Goal: Task Accomplishment & Management: Use online tool/utility

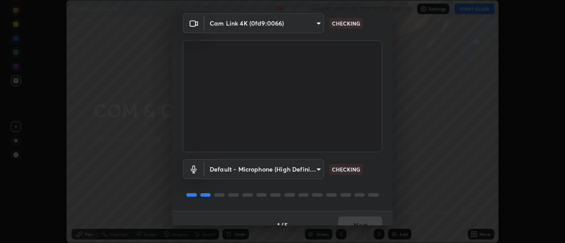
scroll to position [46, 0]
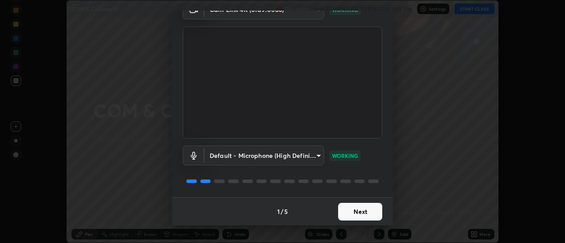
click at [351, 214] on button "Next" at bounding box center [360, 212] width 44 height 18
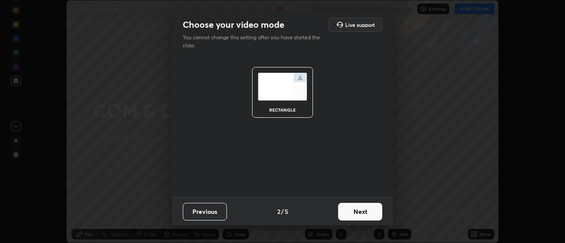
scroll to position [0, 0]
click at [350, 213] on button "Next" at bounding box center [360, 212] width 44 height 18
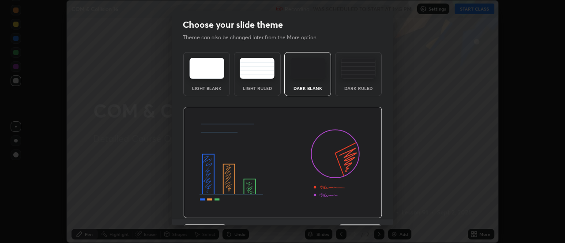
click at [355, 82] on div "Dark Ruled" at bounding box center [358, 74] width 47 height 44
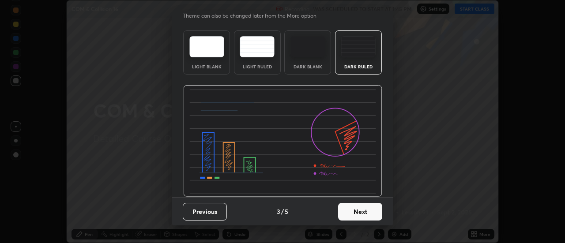
click at [347, 211] on button "Next" at bounding box center [360, 212] width 44 height 18
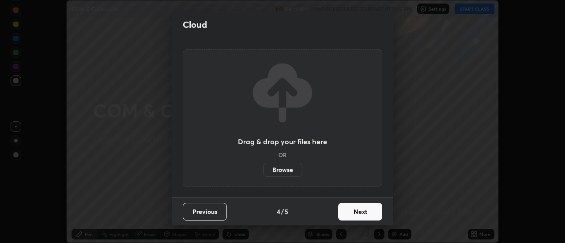
scroll to position [0, 0]
click at [290, 171] on label "Browse" at bounding box center [282, 170] width 39 height 14
click at [263, 171] on input "Browse" at bounding box center [263, 170] width 0 height 14
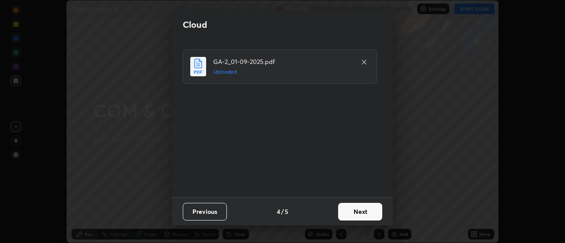
click at [346, 211] on button "Next" at bounding box center [360, 212] width 44 height 18
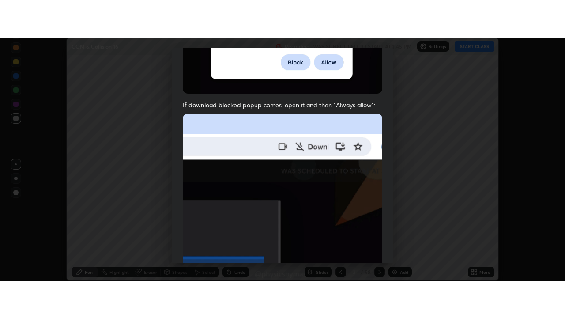
scroll to position [226, 0]
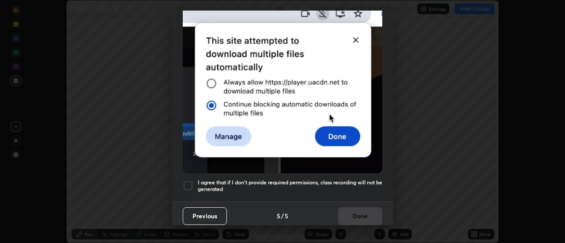
click at [317, 180] on h5 "I agree that if I don't provide required permissions, class recording will not …" at bounding box center [290, 186] width 184 height 14
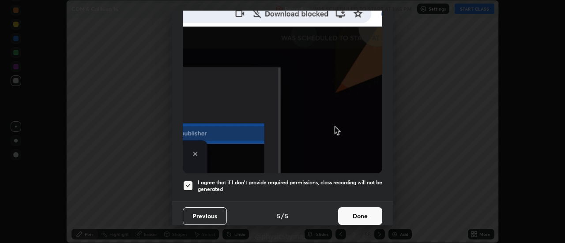
click at [357, 211] on button "Done" at bounding box center [360, 216] width 44 height 18
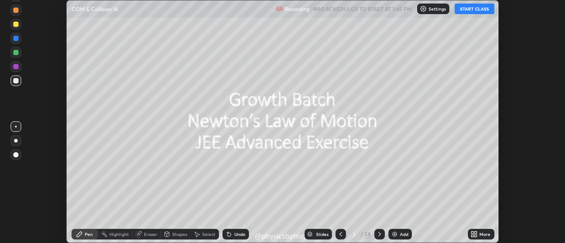
click at [339, 233] on icon at bounding box center [340, 234] width 7 height 7
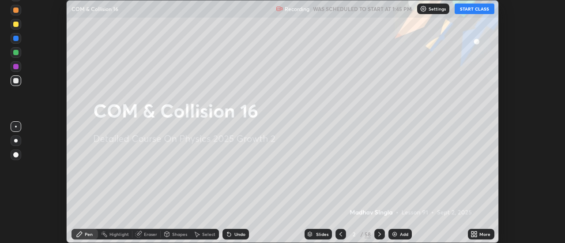
click at [481, 234] on div "More" at bounding box center [484, 234] width 11 height 4
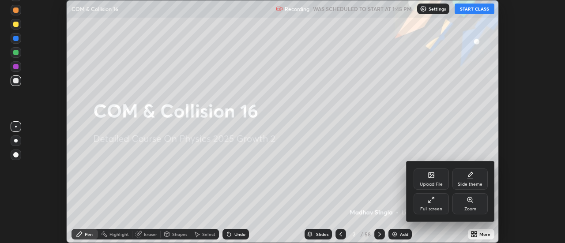
click at [429, 208] on div "Full screen" at bounding box center [431, 209] width 22 height 4
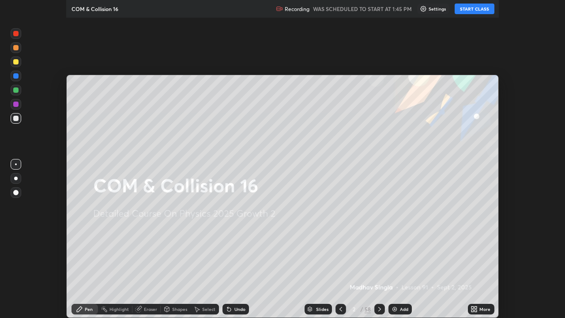
scroll to position [318, 565]
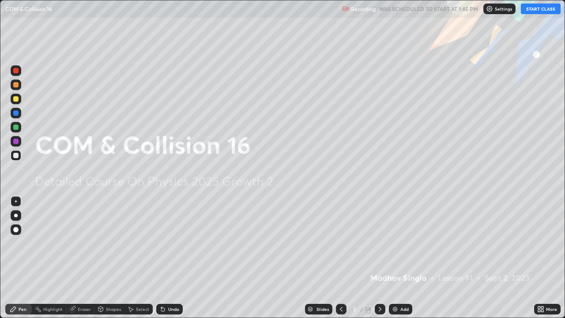
click at [531, 9] on button "START CLASS" at bounding box center [541, 9] width 40 height 11
click at [379, 243] on icon at bounding box center [379, 308] width 7 height 7
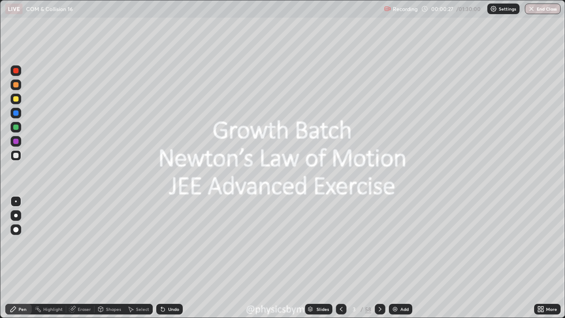
click at [380, 243] on icon at bounding box center [380, 309] width 3 height 4
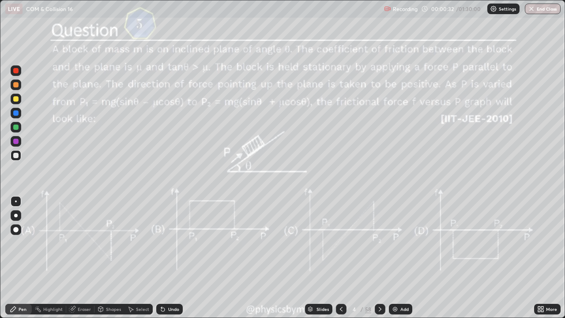
click at [15, 127] on div at bounding box center [15, 126] width 5 height 5
click at [165, 243] on div "Undo" at bounding box center [169, 309] width 26 height 11
click at [170, 243] on div "Undo" at bounding box center [169, 309] width 26 height 11
click at [175, 243] on div "Undo" at bounding box center [173, 309] width 11 height 4
click at [379, 243] on icon at bounding box center [379, 308] width 7 height 7
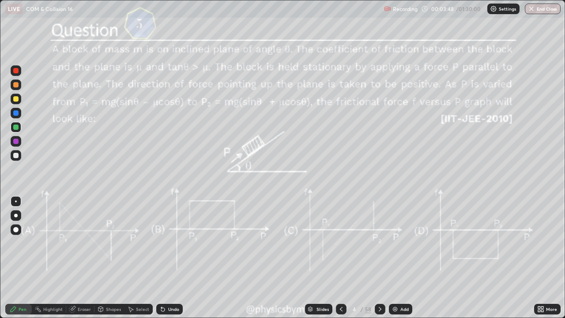
click at [381, 243] on div at bounding box center [380, 309] width 11 height 11
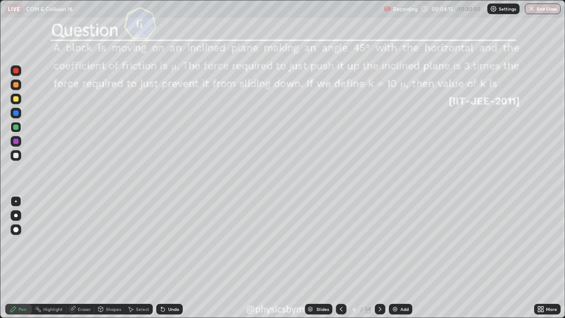
click at [169, 243] on div "Undo" at bounding box center [169, 309] width 26 height 11
click at [343, 243] on div at bounding box center [341, 309] width 11 height 11
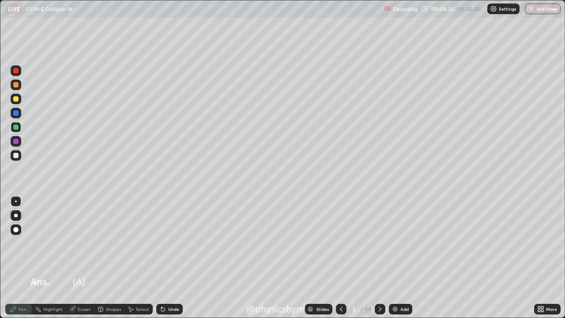
click at [340, 243] on icon at bounding box center [341, 309] width 3 height 4
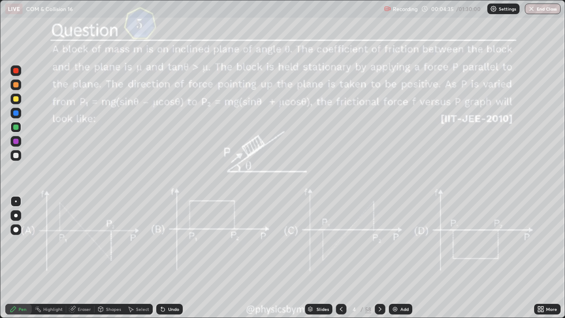
click at [378, 243] on icon at bounding box center [379, 308] width 7 height 7
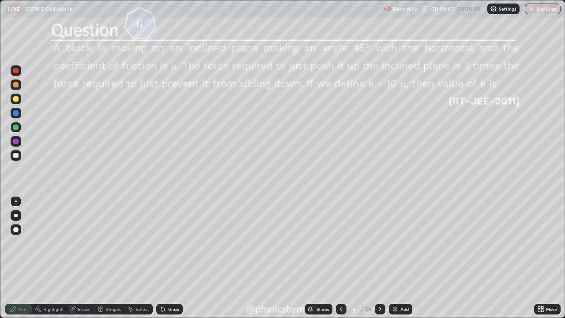
click at [166, 243] on div "Undo" at bounding box center [169, 309] width 26 height 11
click at [162, 243] on icon at bounding box center [163, 310] width 4 height 4
click at [163, 243] on icon at bounding box center [163, 310] width 4 height 4
click at [340, 243] on icon at bounding box center [341, 308] width 7 height 7
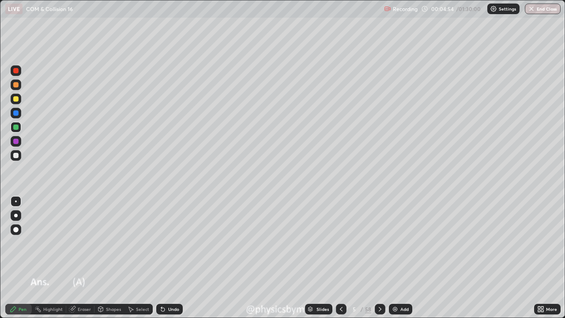
click at [340, 243] on icon at bounding box center [341, 308] width 7 height 7
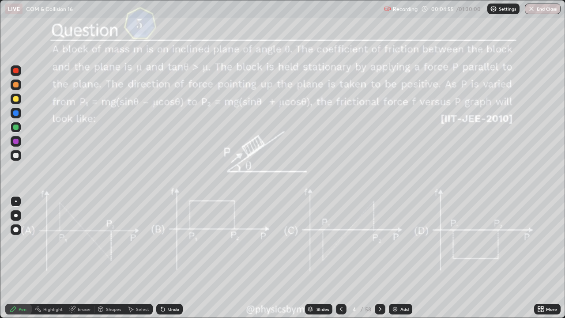
click at [382, 243] on icon at bounding box center [379, 308] width 7 height 7
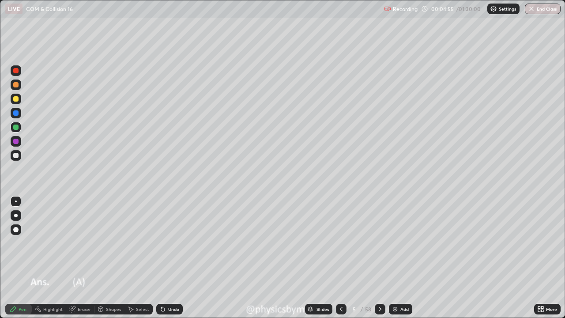
click at [379, 243] on div at bounding box center [380, 309] width 11 height 11
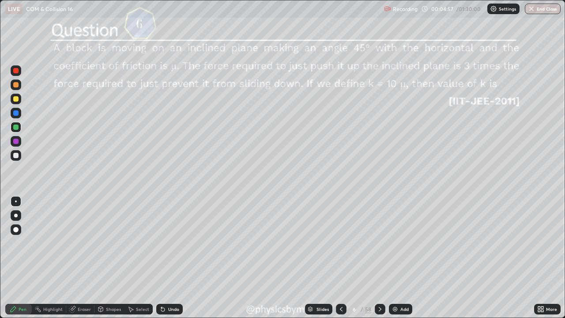
click at [340, 243] on icon at bounding box center [341, 308] width 7 height 7
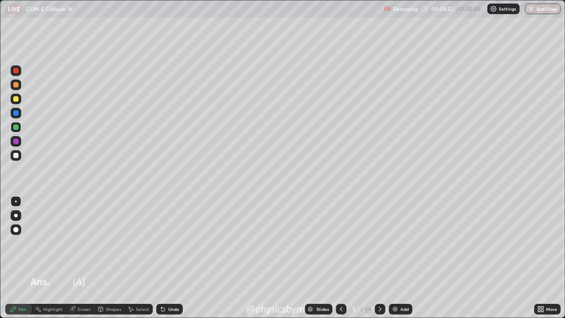
click at [341, 243] on icon at bounding box center [341, 308] width 7 height 7
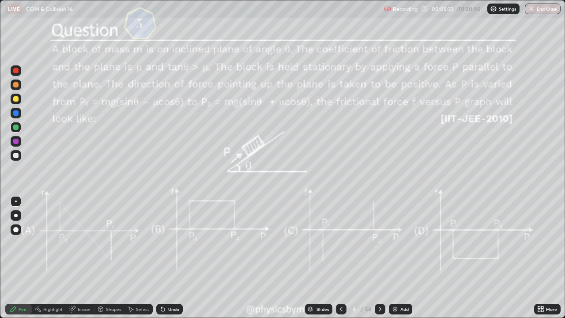
click at [165, 243] on div "Undo" at bounding box center [169, 309] width 26 height 11
click at [375, 243] on div at bounding box center [380, 309] width 11 height 11
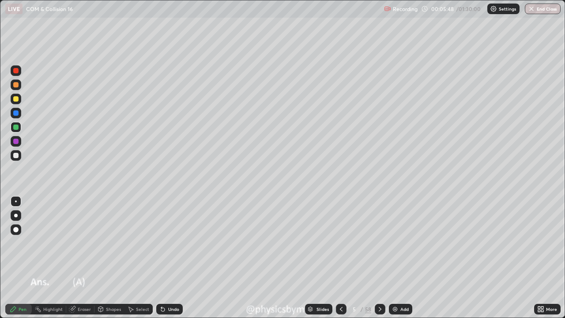
click at [379, 243] on icon at bounding box center [379, 308] width 7 height 7
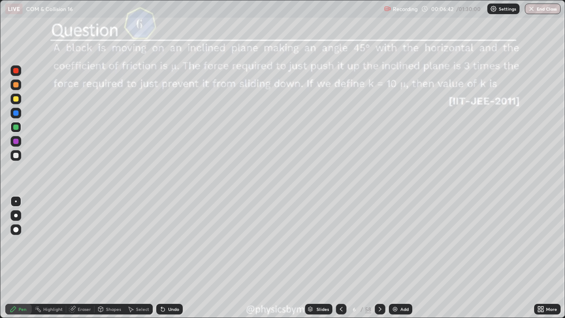
click at [18, 100] on div at bounding box center [15, 98] width 5 height 5
click at [380, 243] on icon at bounding box center [379, 308] width 7 height 7
click at [378, 243] on icon at bounding box center [379, 308] width 7 height 7
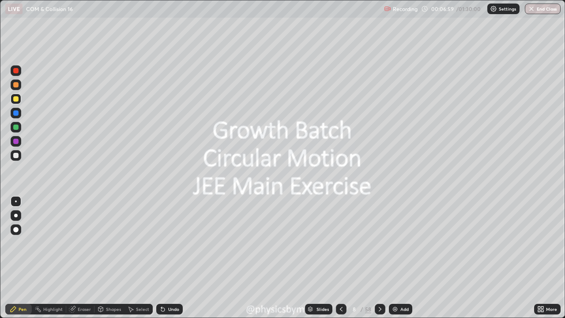
click at [378, 243] on icon at bounding box center [379, 308] width 7 height 7
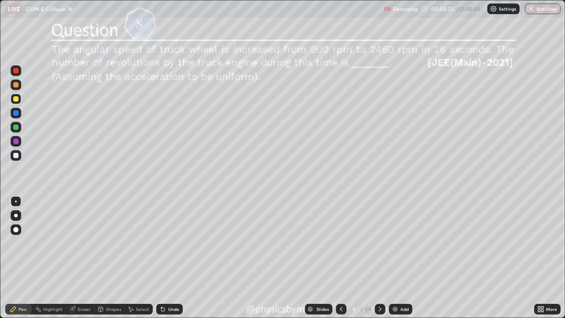
click at [18, 127] on div at bounding box center [15, 126] width 5 height 5
click at [379, 243] on icon at bounding box center [379, 308] width 7 height 7
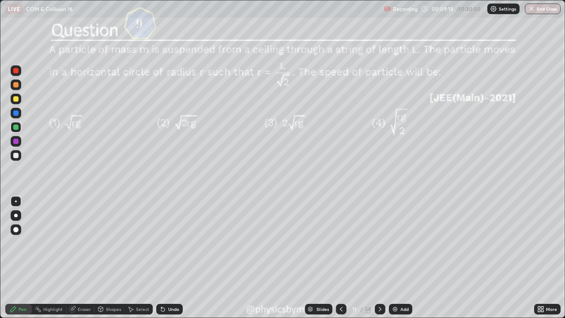
click at [18, 101] on div at bounding box center [15, 98] width 5 height 5
click at [169, 243] on div "Undo" at bounding box center [173, 309] width 11 height 4
click at [172, 243] on div "Undo" at bounding box center [169, 309] width 26 height 11
click at [168, 243] on div "Undo" at bounding box center [169, 309] width 26 height 11
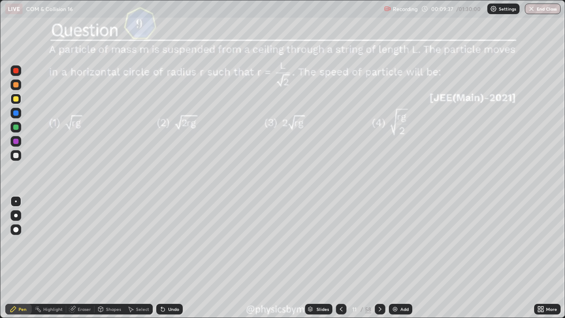
click at [17, 159] on div at bounding box center [16, 155] width 11 height 11
click at [379, 243] on icon at bounding box center [379, 308] width 7 height 7
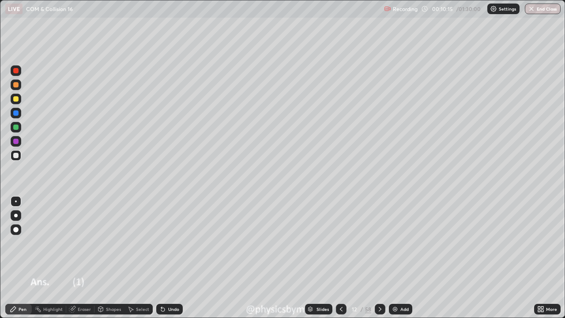
click at [379, 243] on icon at bounding box center [379, 308] width 7 height 7
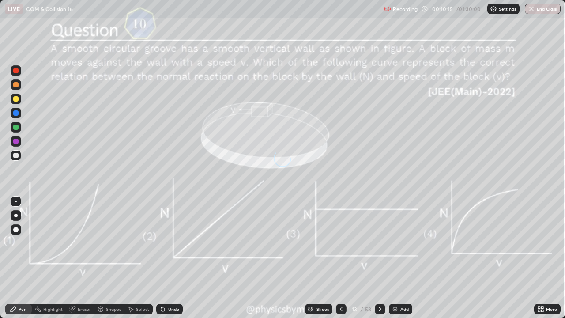
click at [379, 243] on icon at bounding box center [379, 308] width 7 height 7
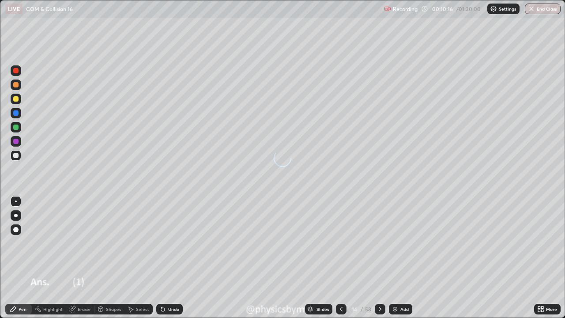
click at [379, 243] on icon at bounding box center [379, 308] width 7 height 7
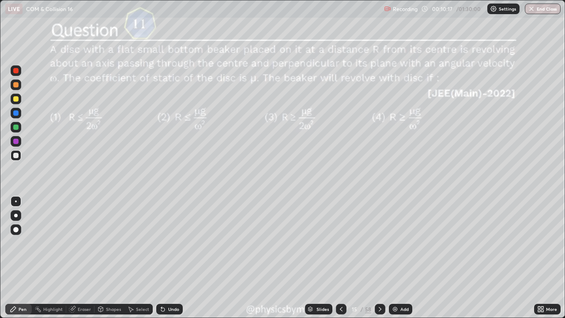
click at [15, 126] on div at bounding box center [15, 126] width 5 height 5
click at [379, 243] on icon at bounding box center [379, 308] width 7 height 7
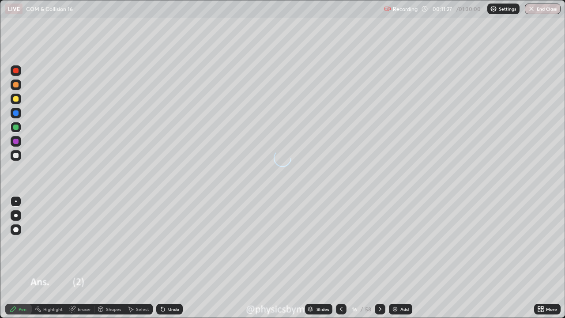
click at [379, 243] on icon at bounding box center [379, 308] width 7 height 7
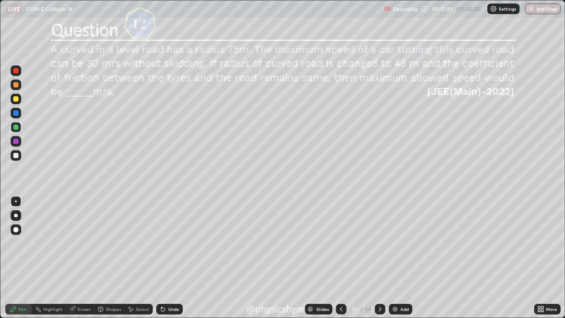
click at [379, 243] on icon at bounding box center [379, 308] width 7 height 7
click at [168, 243] on div "Undo" at bounding box center [169, 309] width 26 height 11
click at [170, 243] on div "Undo" at bounding box center [169, 309] width 26 height 11
click at [168, 243] on div "Undo" at bounding box center [173, 309] width 11 height 4
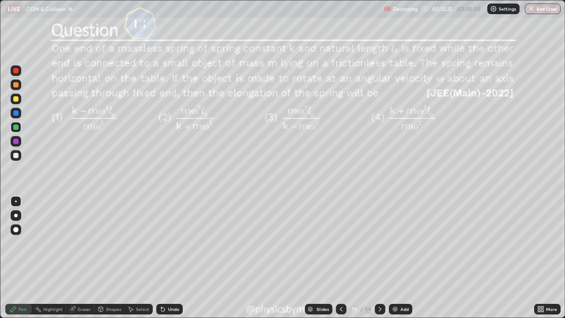
click at [169, 243] on div "Undo" at bounding box center [169, 309] width 26 height 11
click at [377, 243] on icon at bounding box center [379, 308] width 7 height 7
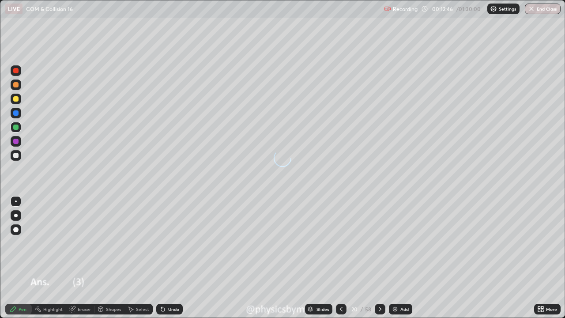
click at [378, 243] on icon at bounding box center [379, 308] width 7 height 7
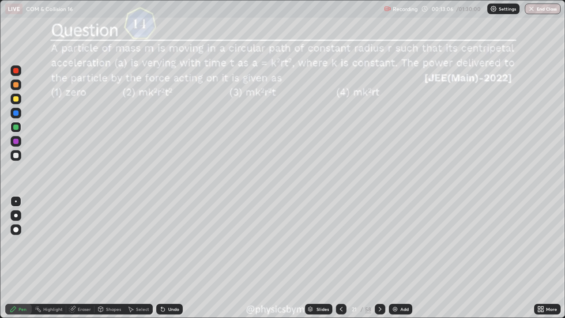
click at [379, 243] on icon at bounding box center [379, 308] width 7 height 7
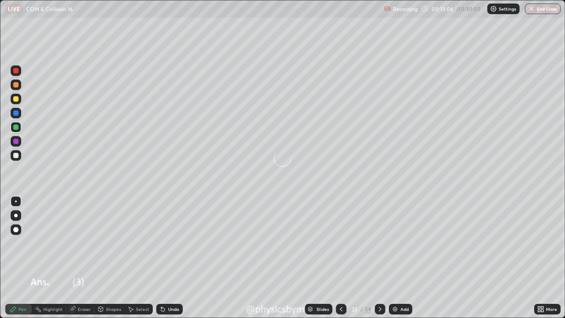
click at [379, 243] on icon at bounding box center [379, 308] width 7 height 7
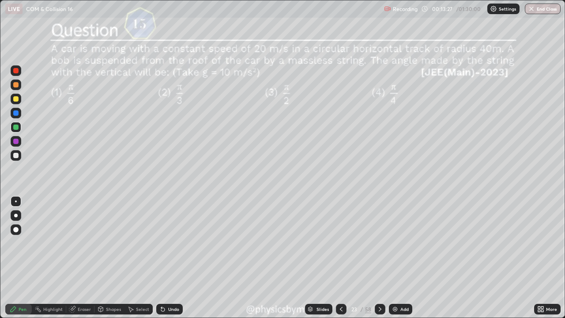
click at [171, 243] on div "Undo" at bounding box center [169, 309] width 26 height 11
click at [174, 243] on div "Undo" at bounding box center [169, 309] width 26 height 11
click at [173, 243] on div "Undo" at bounding box center [173, 309] width 11 height 4
click at [174, 243] on div "Undo" at bounding box center [173, 309] width 11 height 4
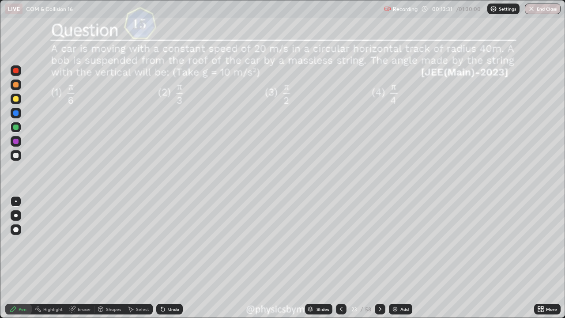
click at [171, 243] on div "Undo" at bounding box center [173, 309] width 11 height 4
click at [172, 243] on div "Undo" at bounding box center [173, 309] width 11 height 4
click at [174, 243] on div "Undo" at bounding box center [173, 309] width 11 height 4
click at [176, 243] on div "Undo" at bounding box center [173, 309] width 11 height 4
click at [177, 243] on div "Undo" at bounding box center [173, 309] width 11 height 4
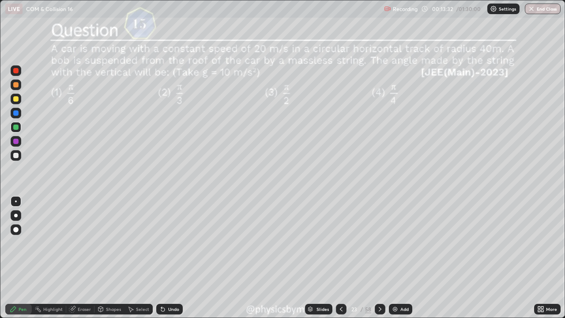
click at [177, 243] on div "Undo" at bounding box center [173, 309] width 11 height 4
click at [14, 155] on div at bounding box center [15, 155] width 5 height 5
click at [378, 243] on icon at bounding box center [379, 308] width 7 height 7
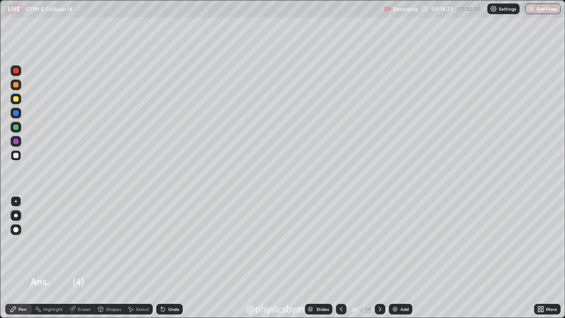
click at [379, 243] on icon at bounding box center [379, 308] width 7 height 7
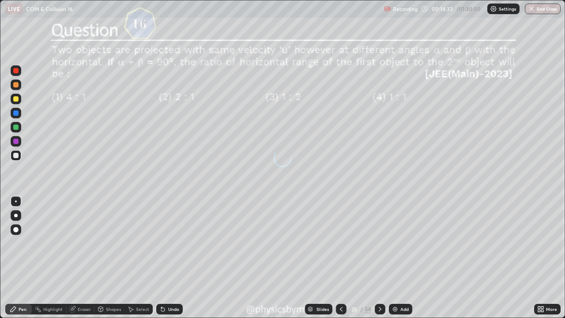
click at [379, 243] on icon at bounding box center [379, 308] width 7 height 7
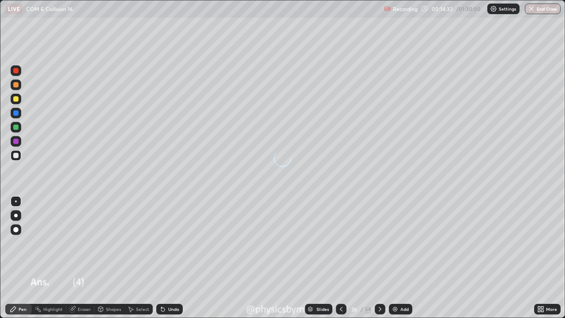
click at [378, 243] on icon at bounding box center [379, 308] width 7 height 7
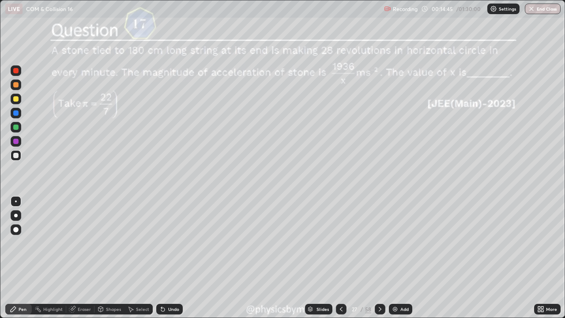
click at [16, 128] on div at bounding box center [15, 126] width 5 height 5
click at [18, 157] on div at bounding box center [15, 155] width 5 height 5
click at [378, 243] on icon at bounding box center [379, 308] width 7 height 7
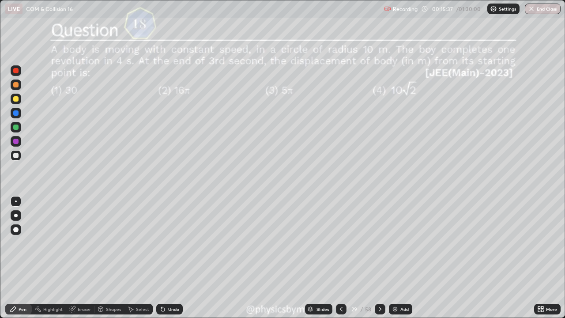
click at [15, 127] on div at bounding box center [15, 126] width 5 height 5
click at [378, 243] on icon at bounding box center [379, 308] width 7 height 7
click at [379, 243] on icon at bounding box center [379, 308] width 7 height 7
click at [168, 243] on div "Undo" at bounding box center [169, 309] width 26 height 11
click at [169, 243] on div "Undo" at bounding box center [169, 309] width 26 height 11
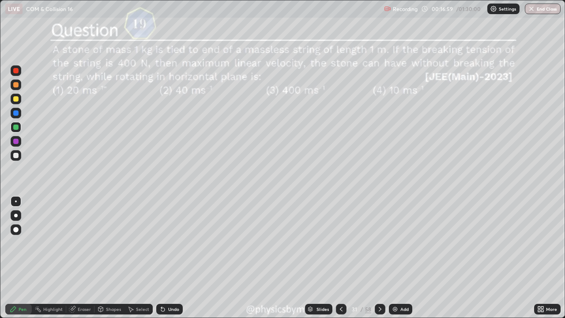
click at [170, 243] on div "Undo" at bounding box center [169, 309] width 26 height 11
click at [173, 243] on div "Undo" at bounding box center [169, 309] width 26 height 11
click at [176, 243] on div "Undo" at bounding box center [173, 309] width 11 height 4
click at [353, 243] on div "31" at bounding box center [354, 308] width 9 height 5
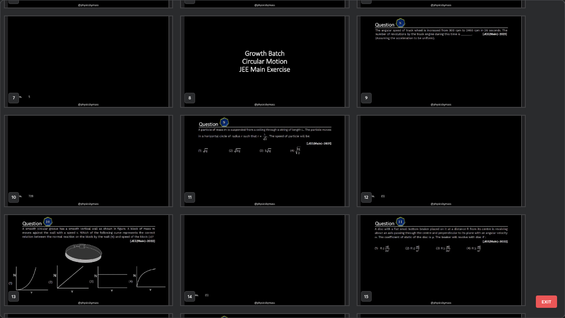
scroll to position [187, 0]
click at [301, 185] on img "grid" at bounding box center [264, 160] width 167 height 90
click at [301, 187] on img "grid" at bounding box center [264, 160] width 167 height 90
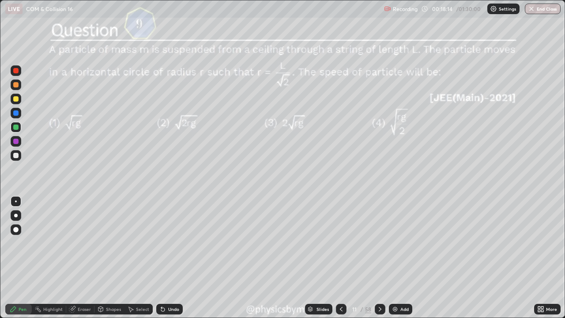
click at [379, 243] on icon at bounding box center [379, 308] width 7 height 7
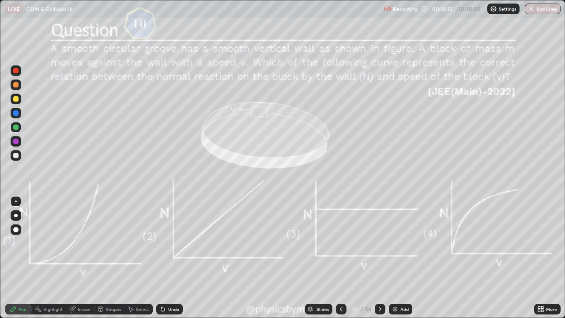
click at [379, 243] on icon at bounding box center [379, 308] width 7 height 7
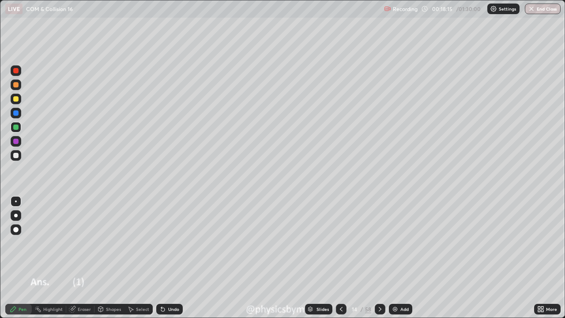
click at [379, 243] on icon at bounding box center [379, 308] width 7 height 7
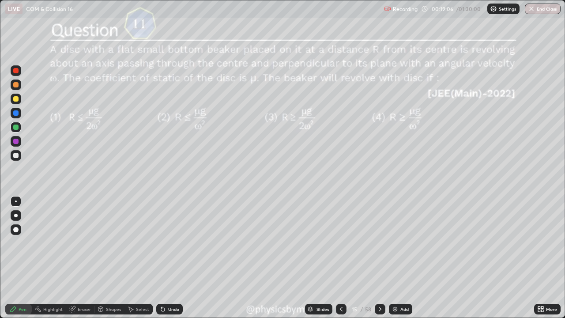
click at [380, 243] on icon at bounding box center [379, 308] width 7 height 7
click at [379, 243] on icon at bounding box center [379, 308] width 7 height 7
click at [378, 243] on icon at bounding box center [379, 308] width 7 height 7
click at [379, 243] on icon at bounding box center [380, 309] width 3 height 4
click at [379, 243] on icon at bounding box center [379, 308] width 7 height 7
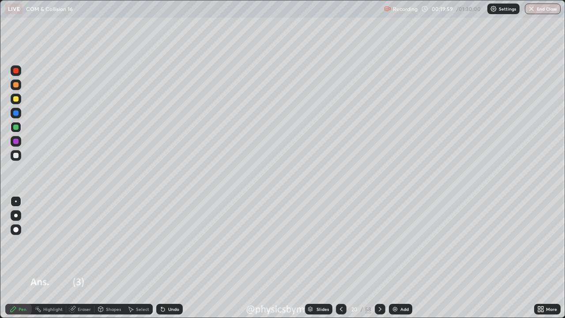
click at [380, 243] on icon at bounding box center [379, 308] width 7 height 7
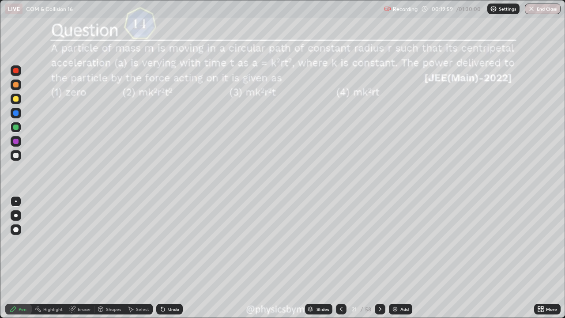
click at [379, 243] on icon at bounding box center [380, 309] width 3 height 4
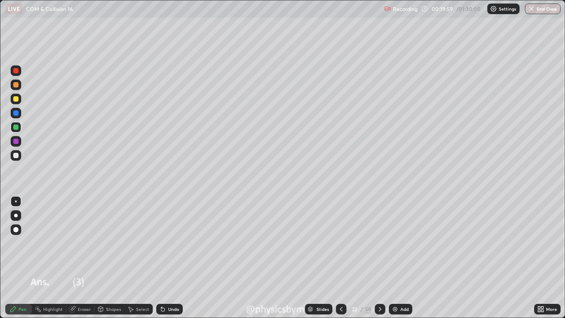
click at [380, 243] on icon at bounding box center [379, 308] width 7 height 7
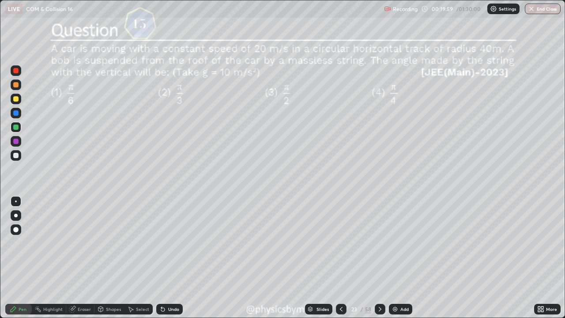
click at [380, 243] on icon at bounding box center [379, 308] width 7 height 7
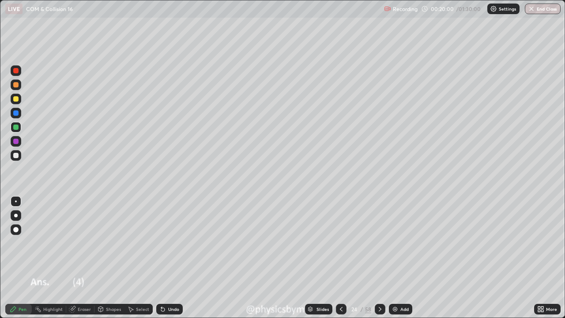
click at [379, 243] on icon at bounding box center [379, 308] width 7 height 7
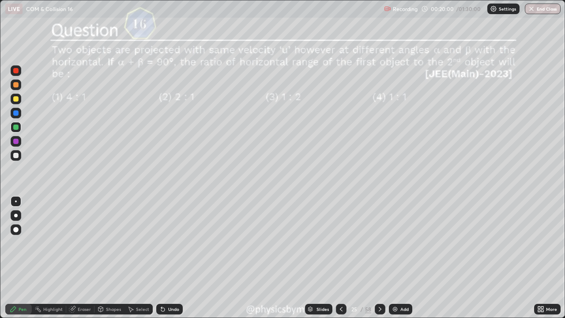
click at [378, 243] on icon at bounding box center [379, 308] width 7 height 7
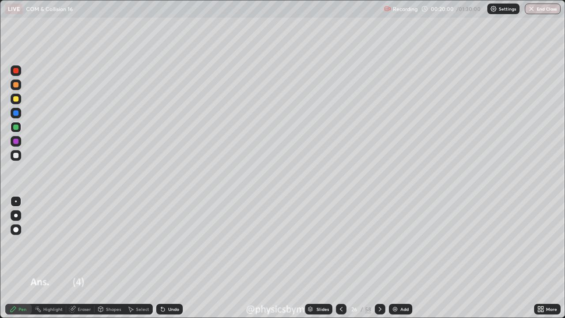
click at [378, 243] on icon at bounding box center [379, 308] width 7 height 7
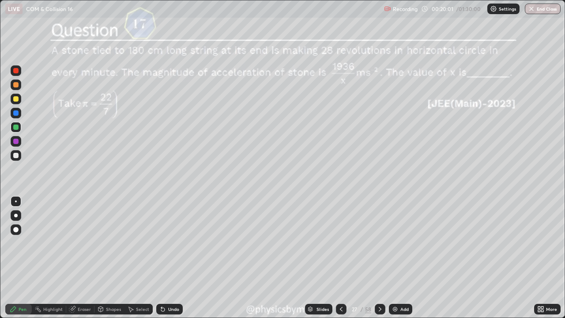
click at [379, 243] on div at bounding box center [380, 309] width 11 height 11
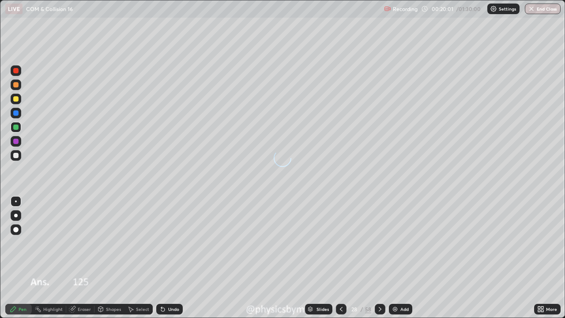
click at [378, 243] on icon at bounding box center [379, 308] width 7 height 7
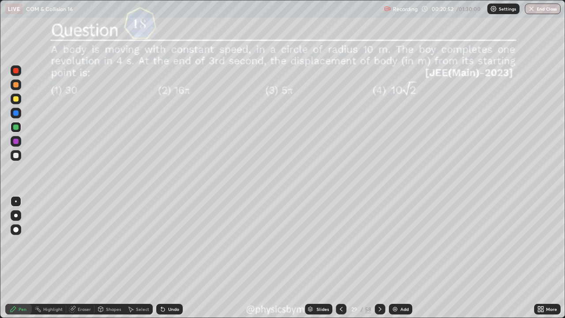
click at [379, 243] on icon at bounding box center [379, 308] width 7 height 7
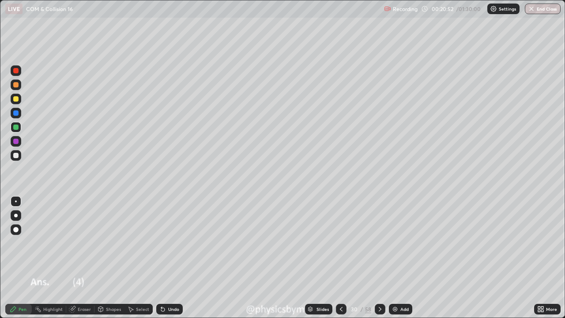
click at [379, 243] on icon at bounding box center [380, 309] width 3 height 4
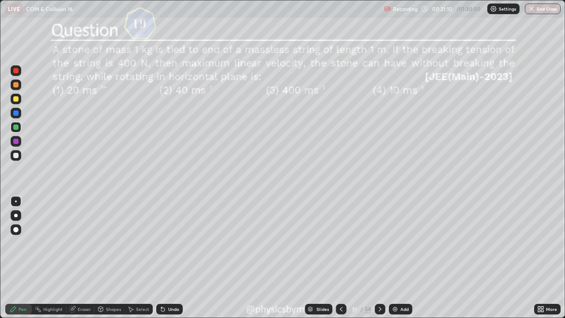
click at [378, 243] on icon at bounding box center [379, 308] width 7 height 7
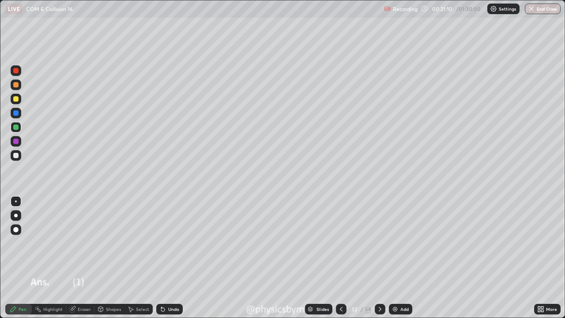
click at [377, 243] on icon at bounding box center [379, 308] width 7 height 7
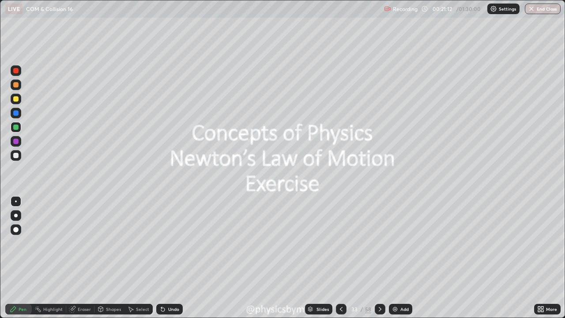
click at [379, 243] on icon at bounding box center [379, 308] width 7 height 7
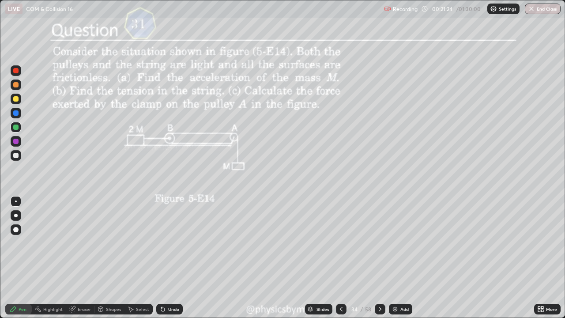
click at [378, 243] on icon at bounding box center [379, 308] width 7 height 7
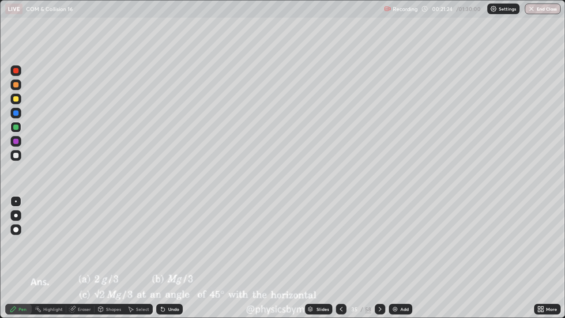
click at [378, 243] on div at bounding box center [380, 309] width 11 height 11
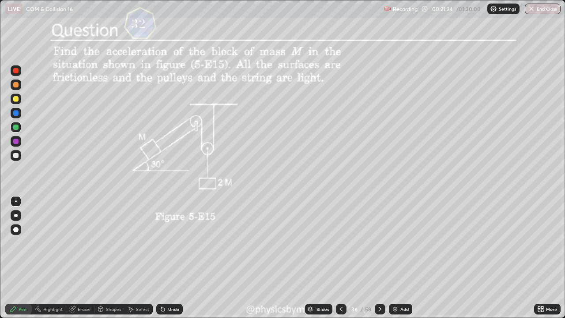
click at [379, 243] on icon at bounding box center [379, 308] width 7 height 7
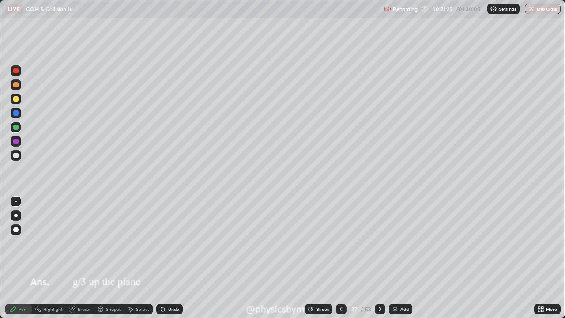
click at [378, 243] on icon at bounding box center [379, 308] width 7 height 7
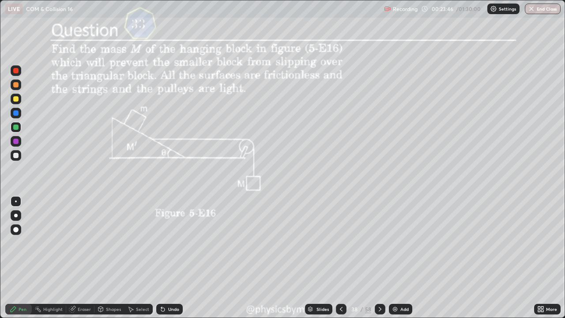
click at [355, 243] on div "38" at bounding box center [354, 308] width 9 height 5
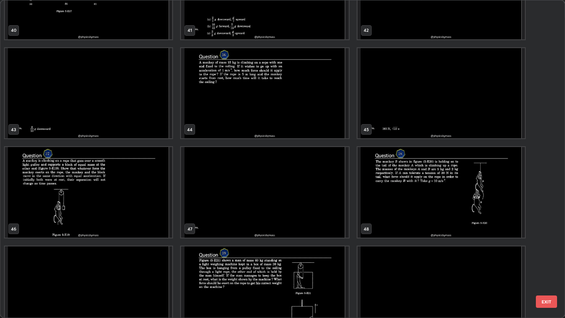
scroll to position [1357, 0]
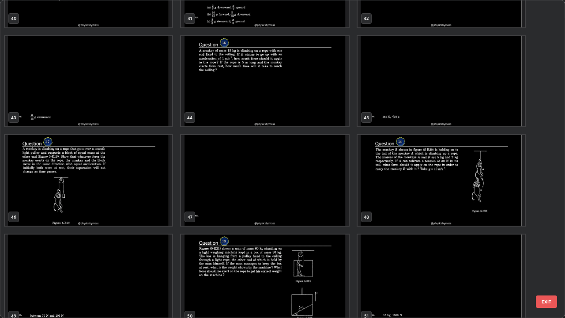
click at [414, 203] on img "grid" at bounding box center [440, 180] width 167 height 90
click at [414, 202] on img "grid" at bounding box center [440, 180] width 167 height 90
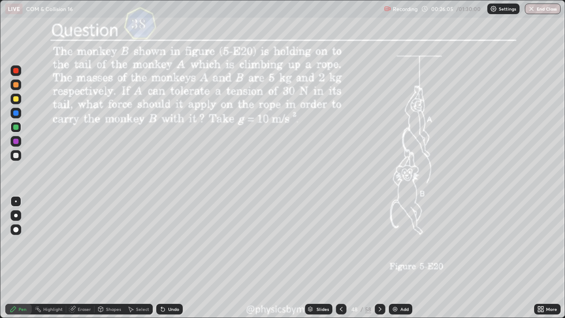
click at [379, 243] on icon at bounding box center [379, 308] width 7 height 7
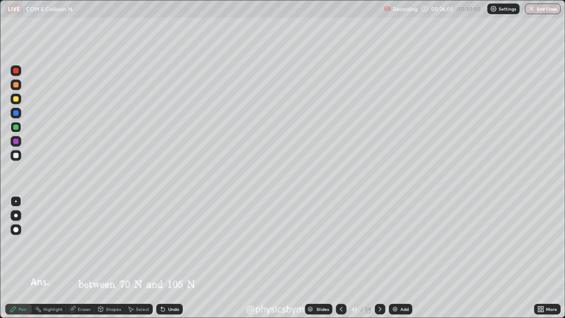
click at [378, 243] on icon at bounding box center [379, 308] width 7 height 7
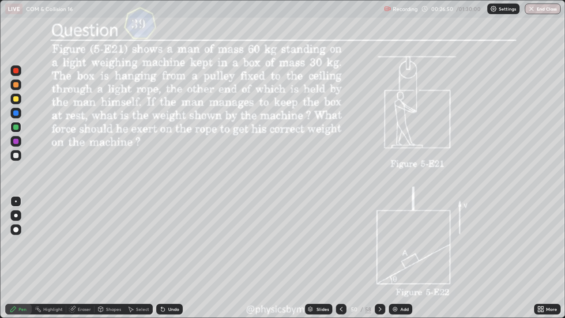
click at [379, 243] on icon at bounding box center [379, 308] width 7 height 7
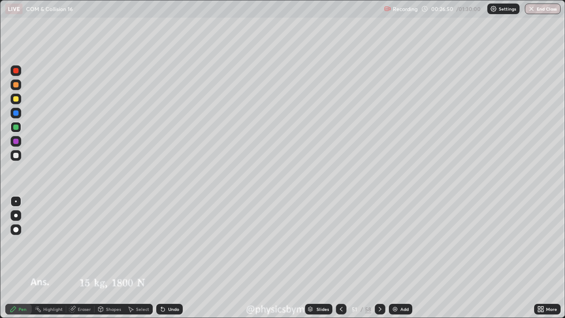
click at [378, 243] on icon at bounding box center [379, 308] width 7 height 7
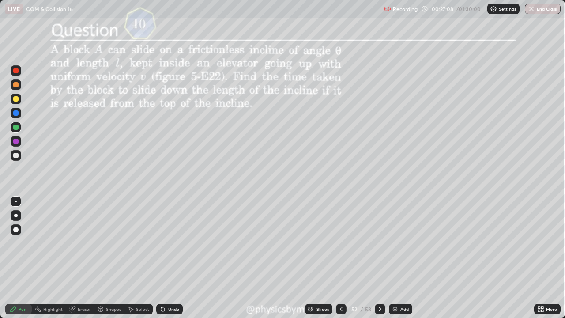
click at [340, 243] on icon at bounding box center [341, 308] width 7 height 7
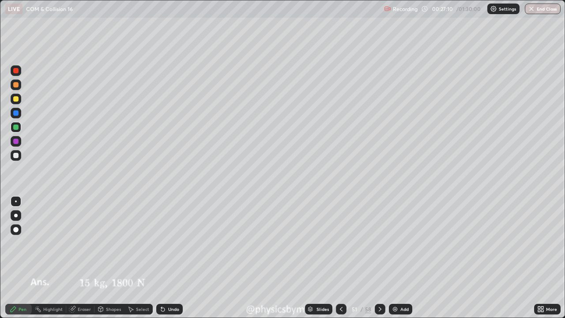
click at [340, 243] on icon at bounding box center [341, 308] width 7 height 7
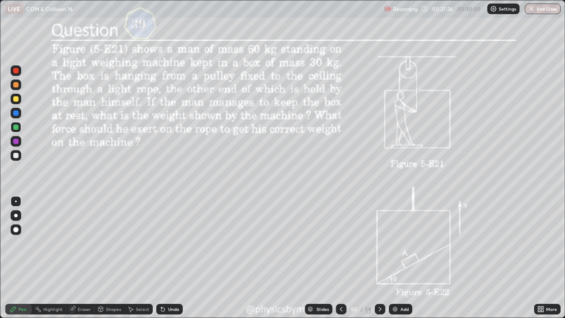
click at [379, 243] on icon at bounding box center [379, 308] width 7 height 7
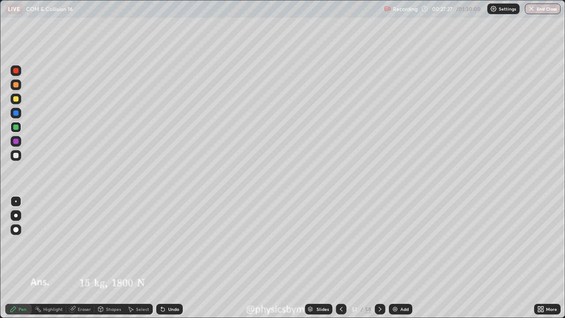
click at [344, 243] on div at bounding box center [341, 309] width 11 height 11
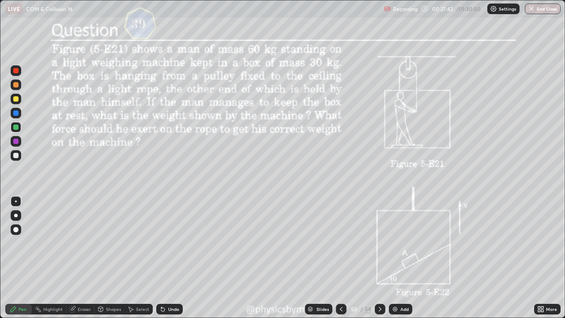
click at [379, 243] on icon at bounding box center [379, 308] width 7 height 7
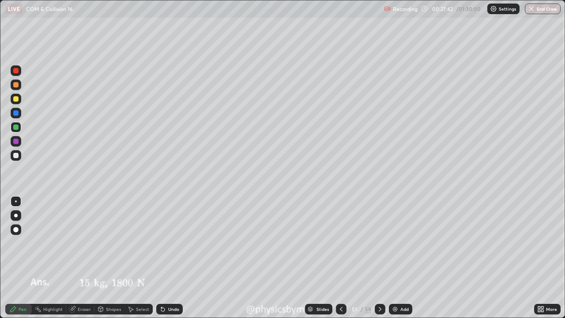
click at [380, 243] on icon at bounding box center [379, 308] width 7 height 7
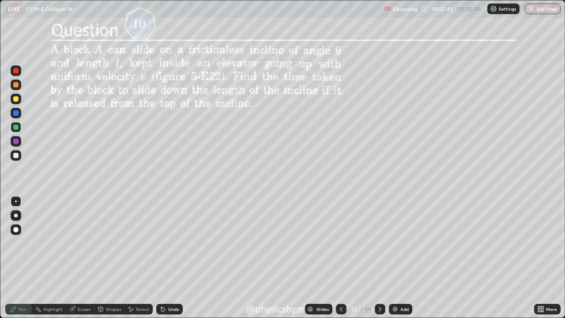
click at [379, 243] on icon at bounding box center [379, 308] width 7 height 7
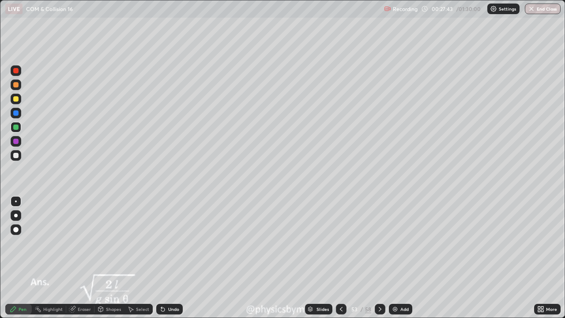
click at [379, 243] on icon at bounding box center [379, 308] width 7 height 7
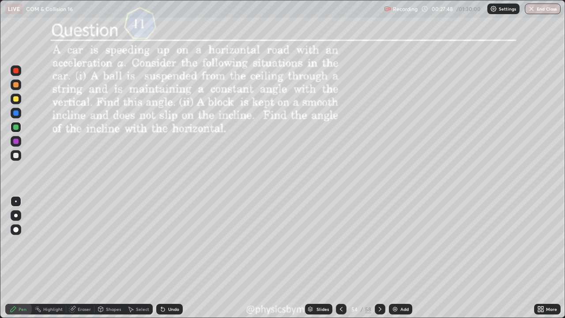
click at [379, 243] on icon at bounding box center [379, 308] width 7 height 7
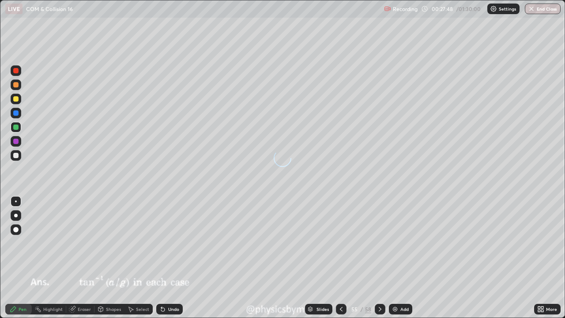
click at [378, 243] on icon at bounding box center [379, 308] width 7 height 7
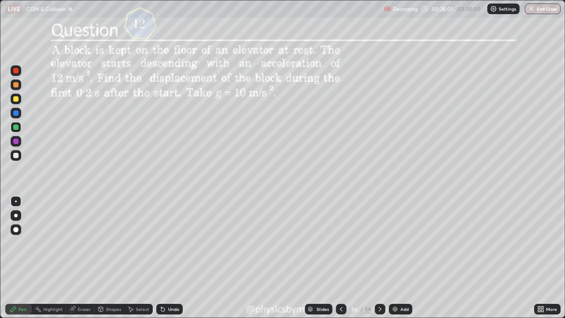
click at [168, 243] on div "Undo" at bounding box center [173, 309] width 11 height 4
click at [355, 243] on div "56" at bounding box center [354, 308] width 9 height 5
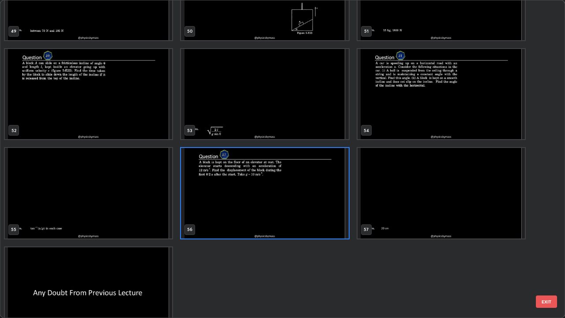
scroll to position [1659, 0]
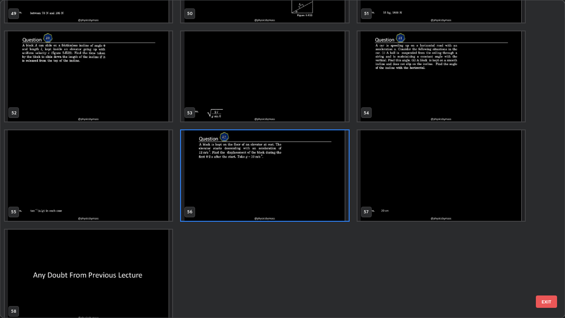
click at [280, 196] on img "grid" at bounding box center [264, 175] width 167 height 90
click at [282, 194] on img "grid" at bounding box center [264, 175] width 167 height 90
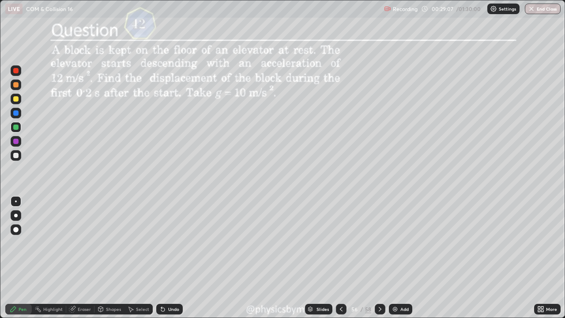
click at [361, 243] on div "/" at bounding box center [362, 308] width 3 height 5
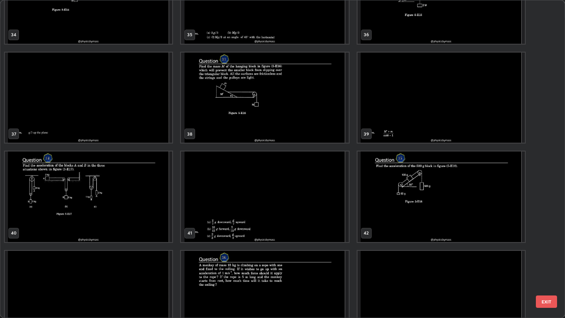
scroll to position [1139, 0]
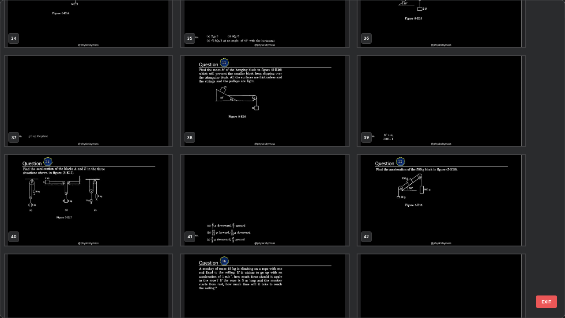
click at [289, 136] on img "grid" at bounding box center [264, 101] width 167 height 90
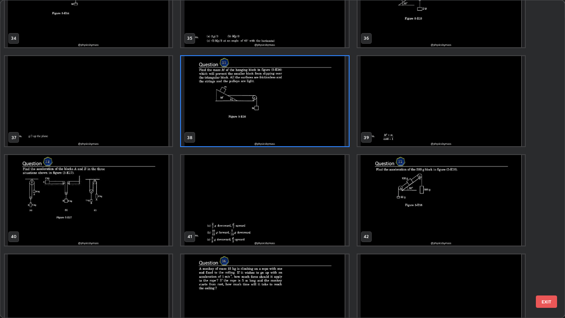
click at [289, 135] on img "grid" at bounding box center [264, 101] width 167 height 90
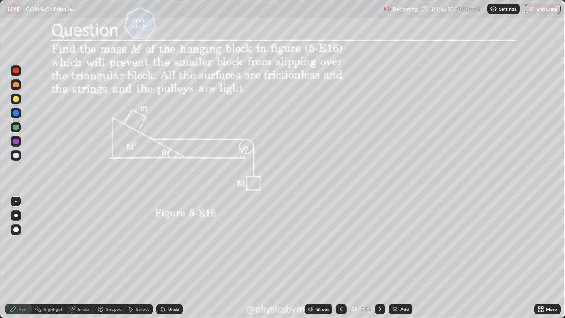
click at [351, 243] on div "38" at bounding box center [354, 308] width 9 height 5
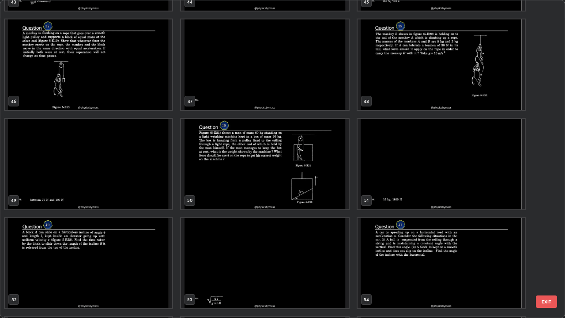
scroll to position [1469, 0]
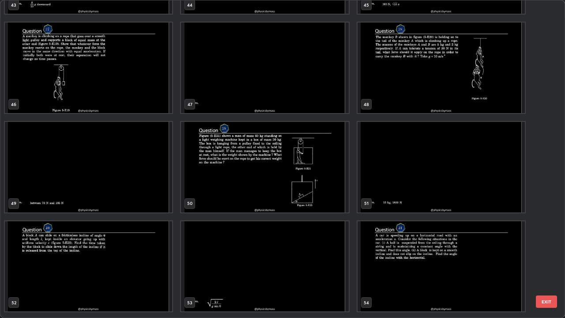
click at [405, 92] on img "grid" at bounding box center [440, 68] width 167 height 90
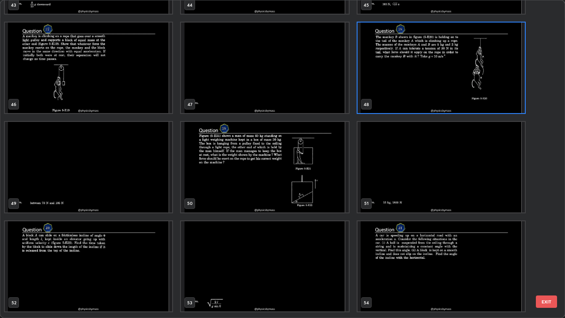
click at [406, 94] on img "grid" at bounding box center [440, 68] width 167 height 90
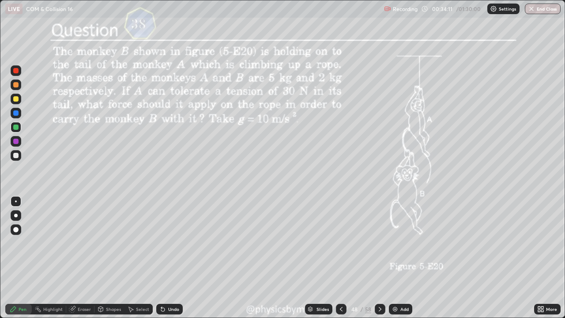
click at [361, 243] on div "/" at bounding box center [362, 308] width 3 height 5
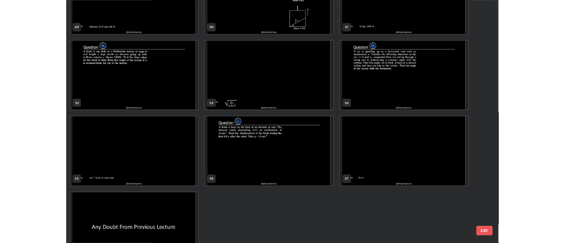
scroll to position [1666, 0]
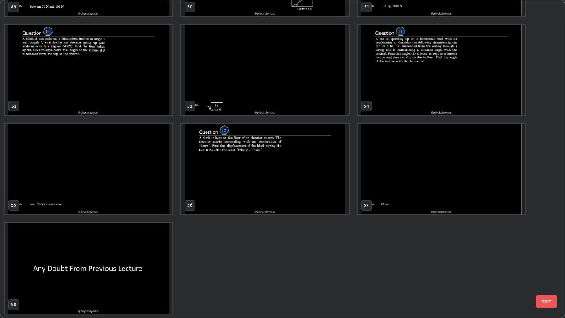
click at [122, 243] on img "grid" at bounding box center [88, 268] width 167 height 90
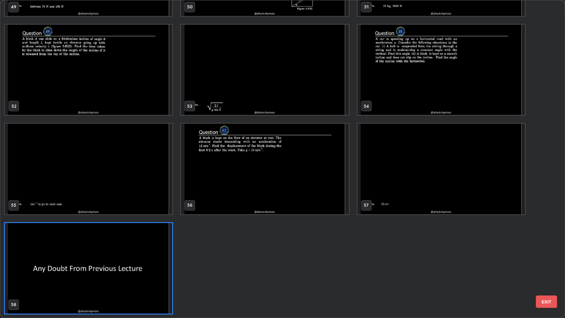
click at [125, 243] on img "grid" at bounding box center [88, 268] width 167 height 90
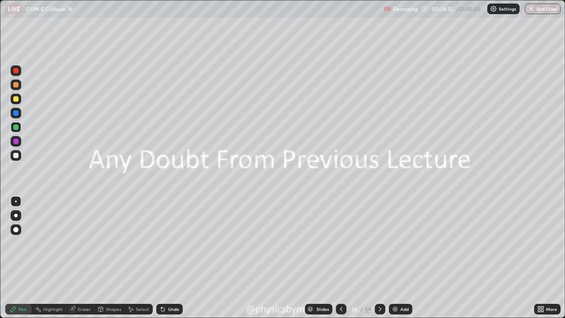
click at [400, 243] on div "Add" at bounding box center [404, 309] width 8 height 4
click at [14, 86] on div at bounding box center [15, 84] width 5 height 5
click at [20, 128] on div at bounding box center [16, 127] width 11 height 11
click at [170, 243] on div "Undo" at bounding box center [173, 309] width 11 height 4
click at [17, 157] on div at bounding box center [15, 155] width 5 height 5
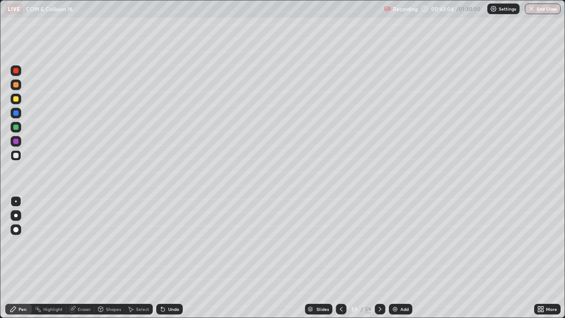
click at [165, 243] on div "Undo" at bounding box center [169, 309] width 26 height 11
click at [164, 243] on icon at bounding box center [162, 308] width 7 height 7
click at [405, 243] on div "Add" at bounding box center [404, 309] width 8 height 4
click at [340, 243] on div at bounding box center [340, 309] width 11 height 11
click at [375, 243] on div at bounding box center [380, 309] width 11 height 11
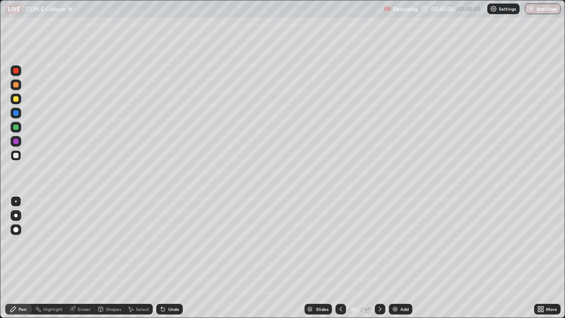
click at [336, 243] on div at bounding box center [340, 309] width 11 height 11
click at [379, 243] on icon at bounding box center [379, 308] width 7 height 7
click at [402, 243] on div "Add" at bounding box center [404, 309] width 8 height 4
click at [111, 243] on div "Shapes" at bounding box center [113, 309] width 15 height 4
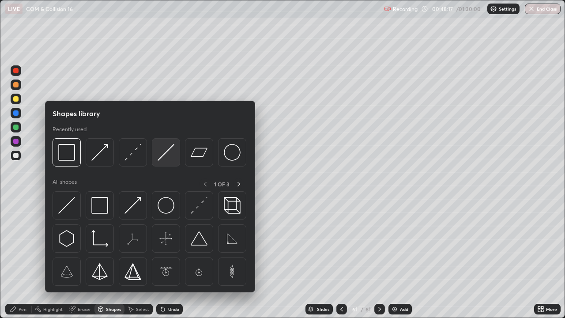
click at [166, 153] on img at bounding box center [166, 152] width 17 height 17
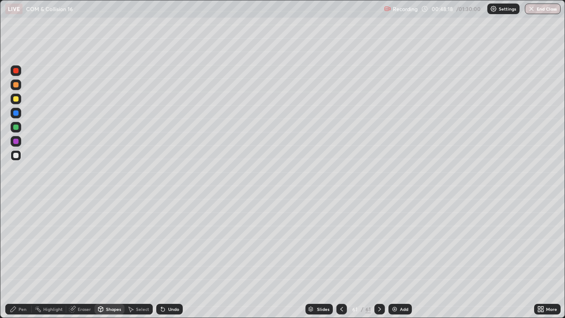
click at [16, 127] on div at bounding box center [15, 126] width 5 height 5
click at [18, 243] on div "Pen" at bounding box center [18, 309] width 26 height 11
click at [18, 85] on div at bounding box center [15, 84] width 5 height 5
click at [20, 157] on div at bounding box center [16, 155] width 11 height 11
click at [172, 243] on div "Undo" at bounding box center [173, 309] width 11 height 4
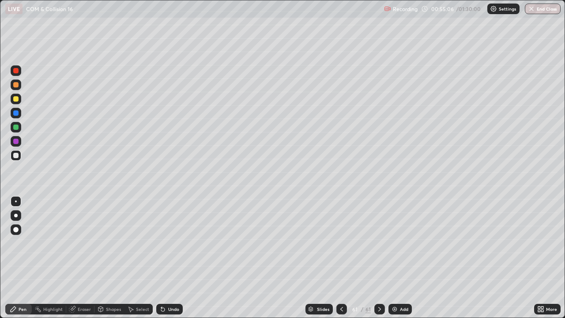
click at [398, 243] on div "Add" at bounding box center [399, 309] width 23 height 11
click at [19, 87] on div at bounding box center [16, 84] width 11 height 11
click at [166, 243] on div "Undo" at bounding box center [169, 309] width 26 height 11
click at [170, 243] on div "Undo" at bounding box center [169, 309] width 26 height 11
click at [171, 243] on div "Undo" at bounding box center [169, 309] width 26 height 11
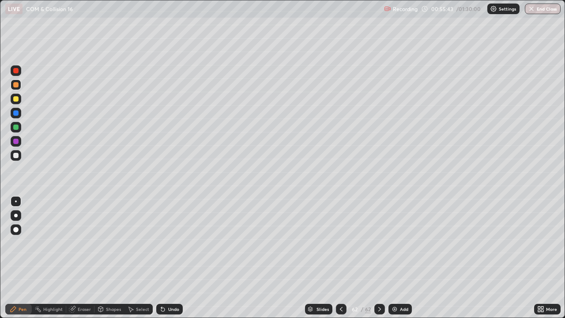
click at [16, 156] on div at bounding box center [15, 155] width 5 height 5
click at [15, 156] on div at bounding box center [15, 155] width 5 height 5
click at [164, 243] on icon at bounding box center [162, 308] width 7 height 7
click at [106, 243] on div "Shapes" at bounding box center [113, 309] width 15 height 4
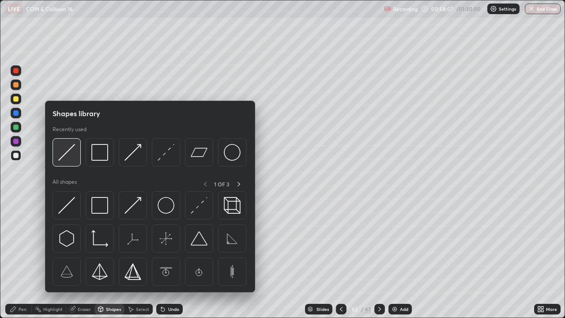
click at [69, 158] on img at bounding box center [66, 152] width 17 height 17
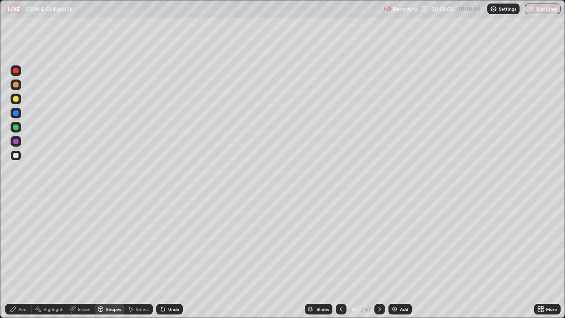
click at [16, 88] on div at bounding box center [16, 84] width 11 height 11
click at [20, 243] on div "Pen" at bounding box center [23, 309] width 8 height 4
click at [169, 243] on div "Undo" at bounding box center [173, 309] width 11 height 4
click at [172, 243] on div "Undo" at bounding box center [173, 309] width 11 height 4
click at [17, 126] on div at bounding box center [15, 126] width 5 height 5
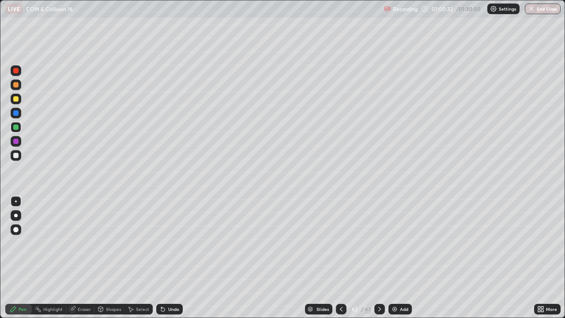
click at [15, 157] on div at bounding box center [15, 155] width 5 height 5
click at [397, 243] on img at bounding box center [394, 308] width 7 height 7
click at [20, 90] on div at bounding box center [16, 85] width 11 height 14
click at [16, 127] on div at bounding box center [15, 126] width 5 height 5
click at [18, 158] on div at bounding box center [16, 155] width 11 height 11
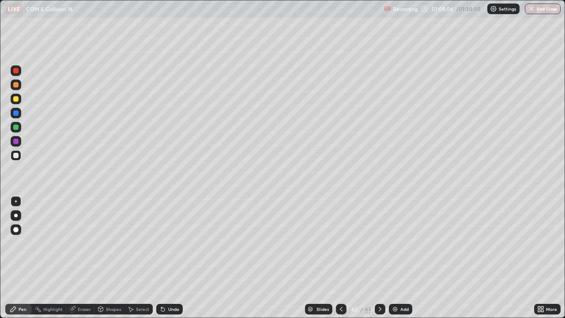
click at [165, 243] on icon at bounding box center [162, 308] width 7 height 7
click at [77, 243] on div "Eraser" at bounding box center [80, 309] width 28 height 11
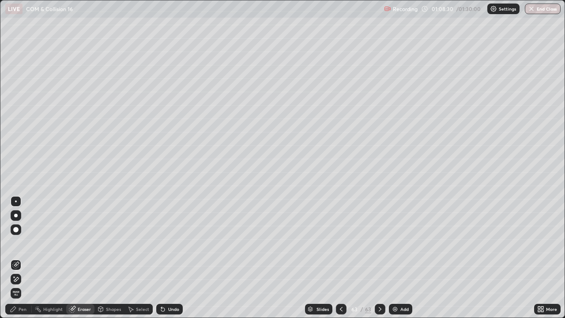
click at [22, 243] on div "Pen" at bounding box center [23, 309] width 8 height 4
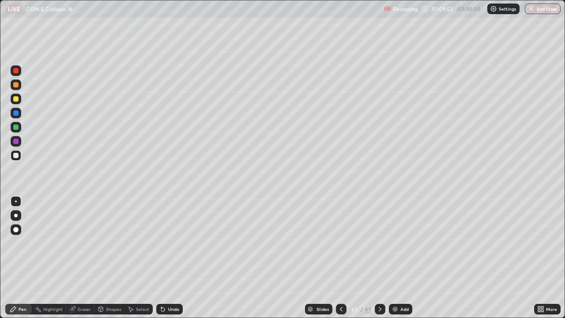
click at [140, 243] on div "Select" at bounding box center [142, 309] width 13 height 4
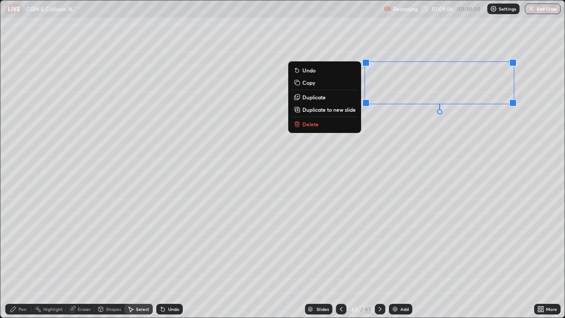
click at [302, 124] on p "Delete" at bounding box center [310, 123] width 16 height 7
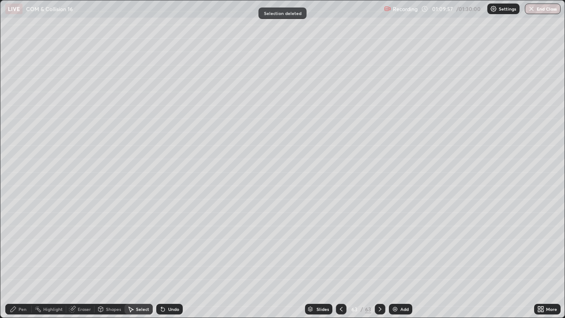
click at [20, 243] on div "Pen" at bounding box center [23, 309] width 8 height 4
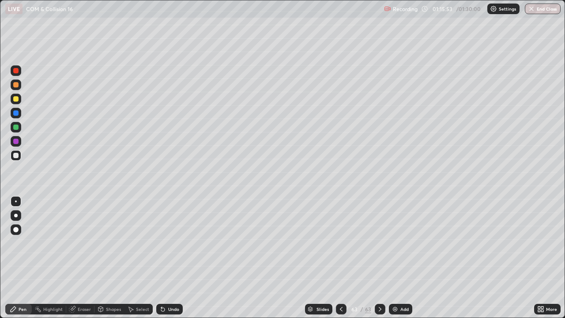
click at [397, 243] on img at bounding box center [394, 308] width 7 height 7
click at [105, 243] on div "Shapes" at bounding box center [109, 309] width 30 height 11
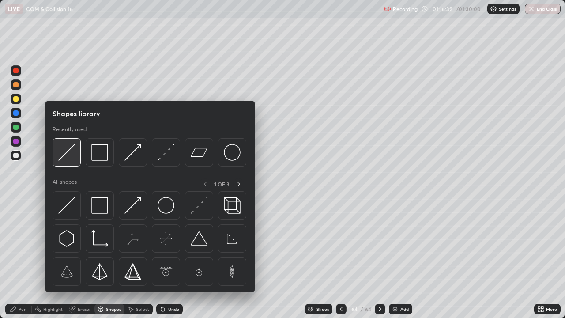
click at [73, 155] on img at bounding box center [66, 152] width 17 height 17
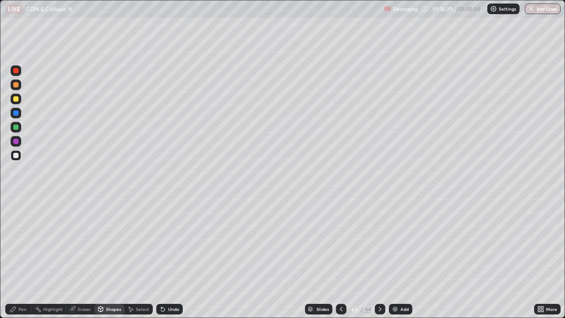
click at [14, 86] on div at bounding box center [15, 84] width 5 height 5
click at [22, 243] on div "Pen" at bounding box center [23, 309] width 8 height 4
click at [21, 129] on div at bounding box center [16, 127] width 11 height 11
click at [171, 243] on div "Undo" at bounding box center [173, 309] width 11 height 4
click at [18, 101] on div at bounding box center [16, 99] width 11 height 11
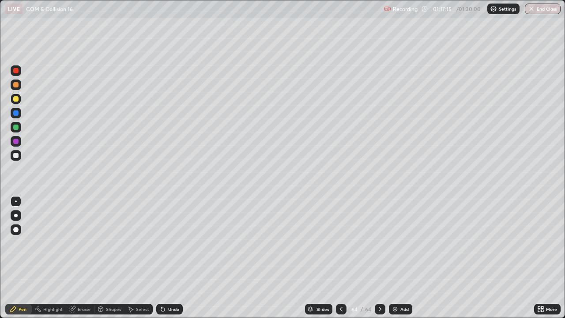
click at [107, 243] on div "Shapes" at bounding box center [113, 309] width 15 height 4
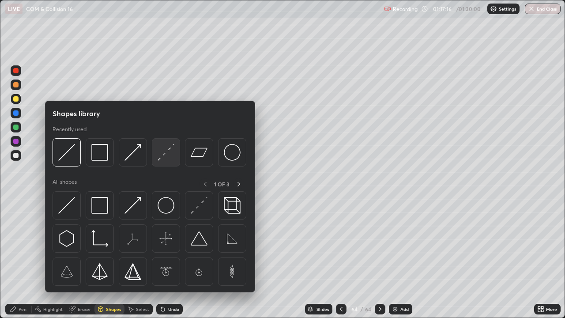
click at [168, 155] on img at bounding box center [166, 152] width 17 height 17
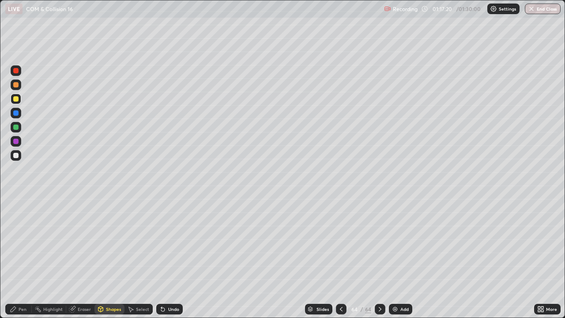
click at [21, 243] on div "Pen" at bounding box center [23, 309] width 8 height 4
click at [18, 157] on div at bounding box center [15, 155] width 5 height 5
click at [186, 15] on div "LIVE COM & Collision 16" at bounding box center [192, 9] width 375 height 18
click at [179, 243] on div "Undo" at bounding box center [169, 309] width 26 height 11
click at [174, 243] on div "Undo" at bounding box center [173, 309] width 11 height 4
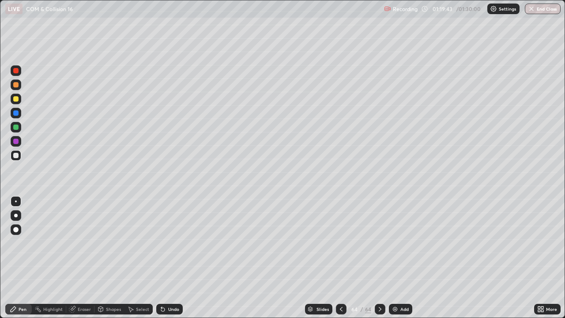
click at [173, 243] on div "Undo" at bounding box center [173, 309] width 11 height 4
click at [175, 243] on div "Undo" at bounding box center [169, 309] width 26 height 11
click at [170, 243] on div "Undo" at bounding box center [173, 309] width 11 height 4
click at [174, 243] on div "Undo" at bounding box center [169, 309] width 26 height 11
click at [173, 243] on div "Undo" at bounding box center [169, 309] width 26 height 11
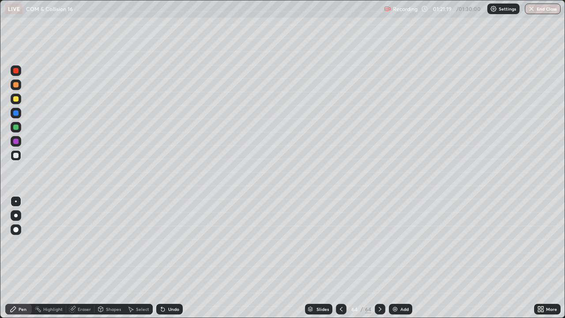
click at [162, 243] on div "Undo" at bounding box center [169, 309] width 26 height 11
click at [162, 243] on icon at bounding box center [163, 310] width 4 height 4
click at [161, 243] on icon at bounding box center [163, 310] width 4 height 4
click at [162, 243] on icon at bounding box center [163, 310] width 4 height 4
click at [17, 128] on div at bounding box center [15, 126] width 5 height 5
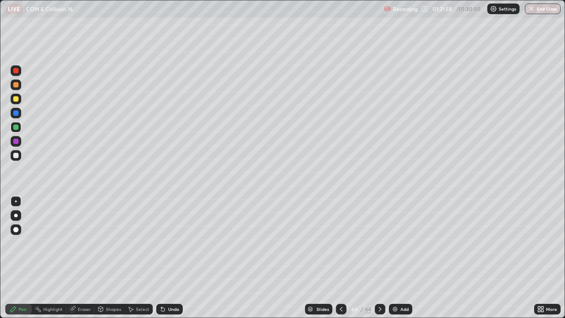
click at [15, 155] on div at bounding box center [15, 155] width 5 height 5
click at [542, 12] on button "End Class" at bounding box center [543, 9] width 35 height 11
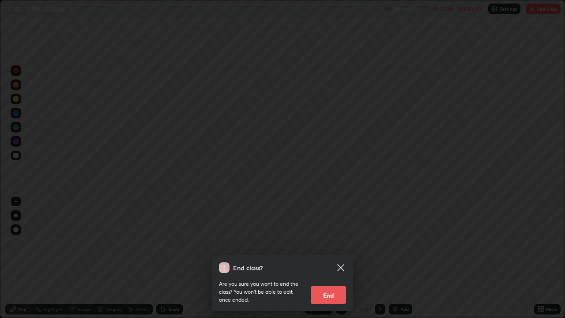
click at [331, 243] on button "End" at bounding box center [328, 295] width 35 height 18
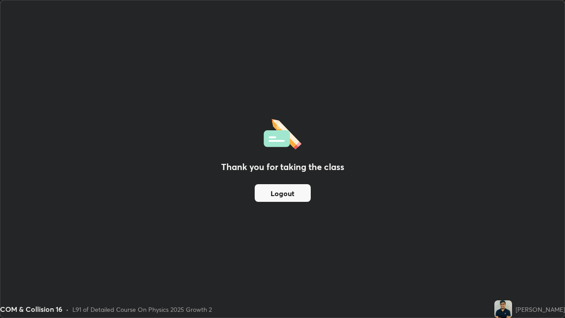
click at [300, 193] on button "Logout" at bounding box center [283, 193] width 56 height 18
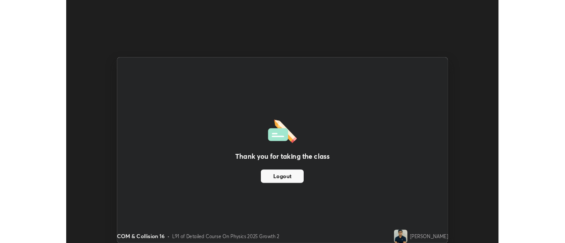
scroll to position [43888, 43567]
